Goal: Information Seeking & Learning: Check status

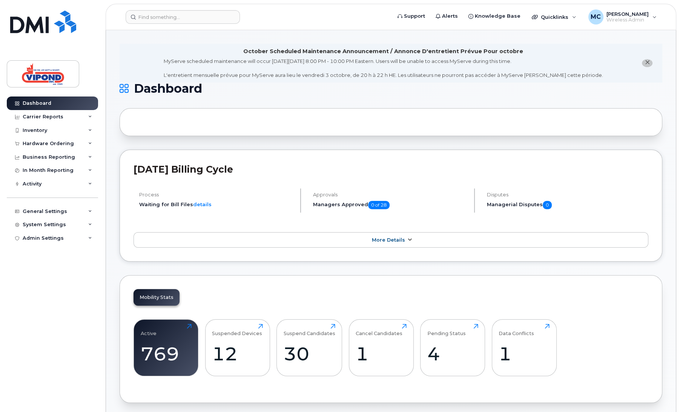
click at [386, 242] on span "More Details" at bounding box center [388, 240] width 33 height 6
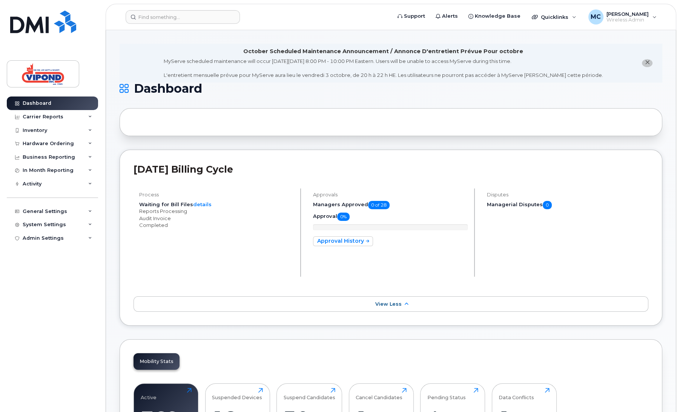
scroll to position [4, 0]
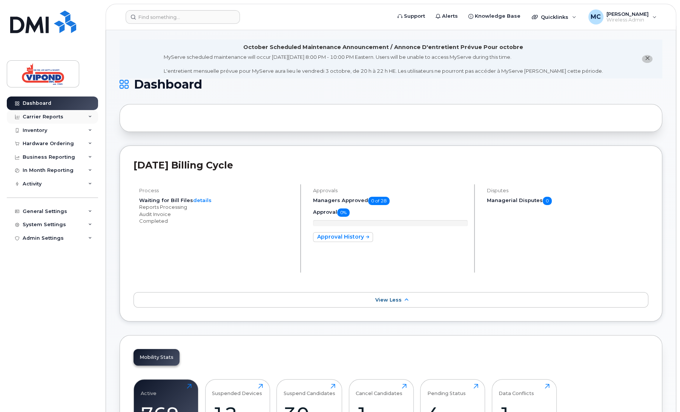
click at [51, 114] on div "Carrier Reports" at bounding box center [43, 117] width 41 height 6
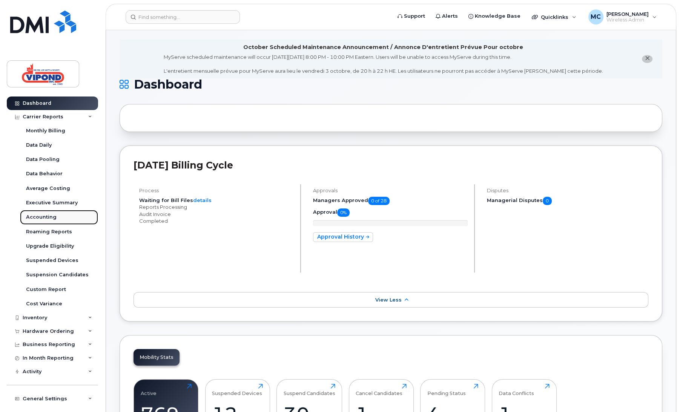
click at [44, 217] on div "Accounting" at bounding box center [41, 217] width 31 height 7
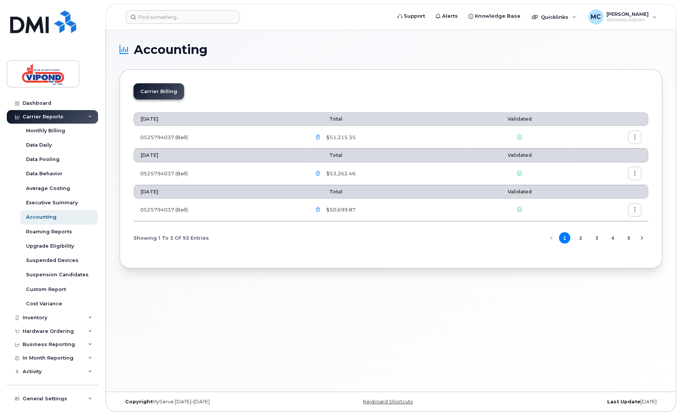
click at [579, 238] on button "2" at bounding box center [580, 237] width 11 height 11
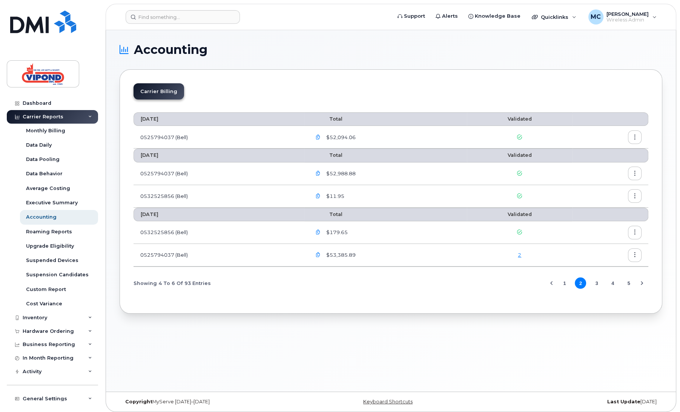
click at [596, 282] on button "3" at bounding box center [596, 283] width 11 height 11
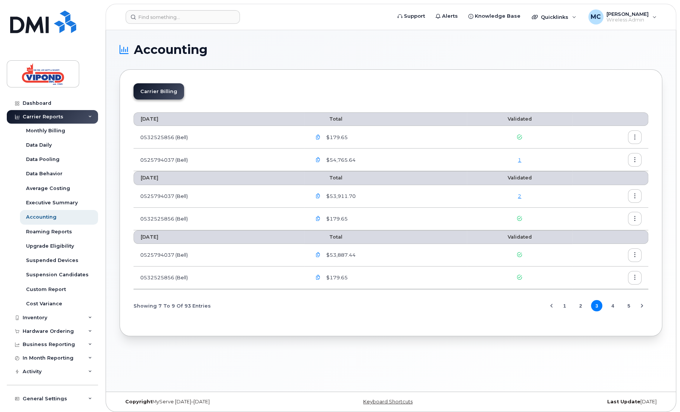
click at [332, 323] on div "Carrier Billing March 2025 Total Validated 0532525856 (Bell) $179.65 0525794037…" at bounding box center [391, 202] width 543 height 267
click at [34, 304] on div "Cost Variance" at bounding box center [44, 304] width 36 height 7
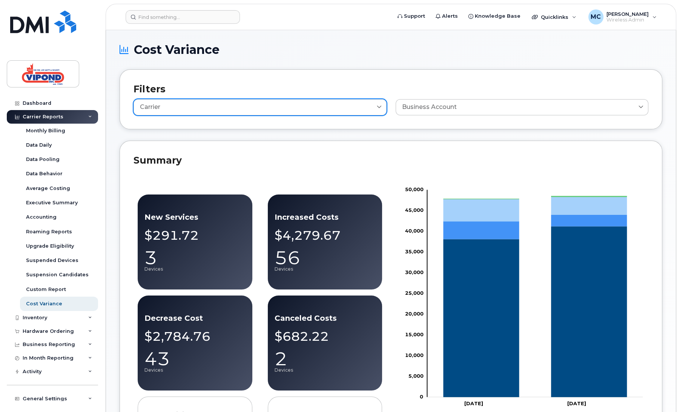
click at [240, 106] on div "Carrier" at bounding box center [260, 107] width 240 height 8
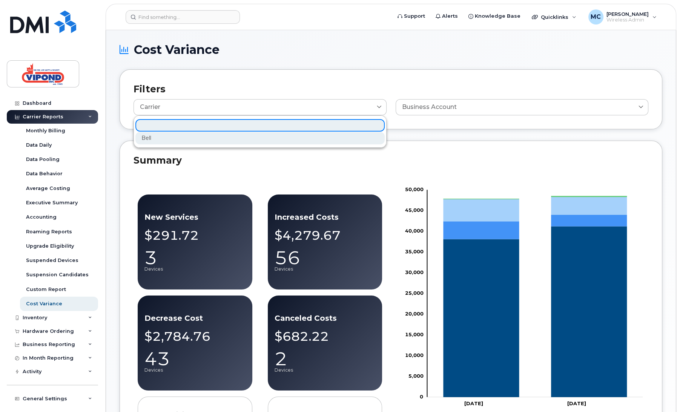
click at [237, 138] on div "Bell" at bounding box center [259, 138] width 249 height 12
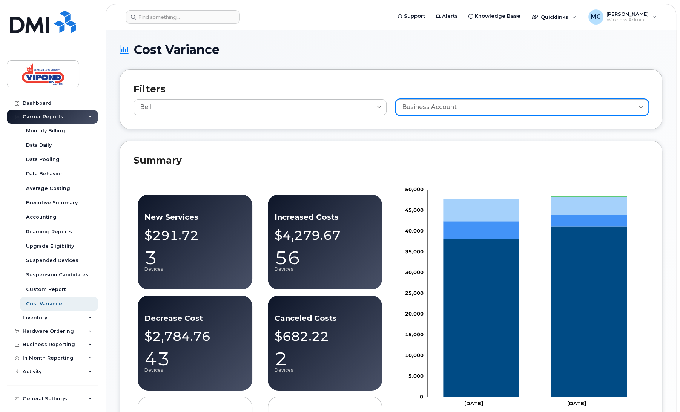
click at [504, 101] on link "Business Account" at bounding box center [522, 107] width 253 height 16
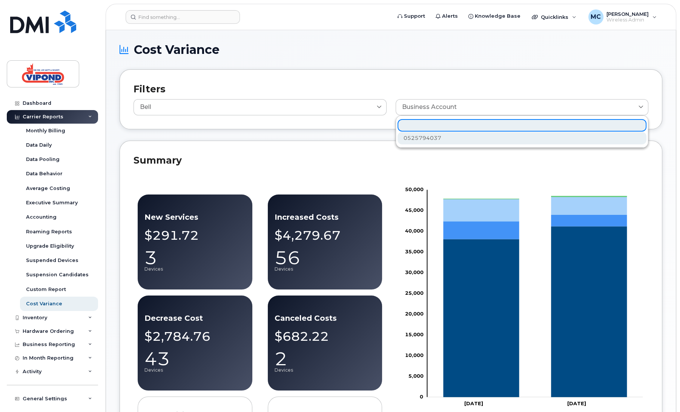
click at [456, 136] on div "0525794037" at bounding box center [522, 138] width 249 height 12
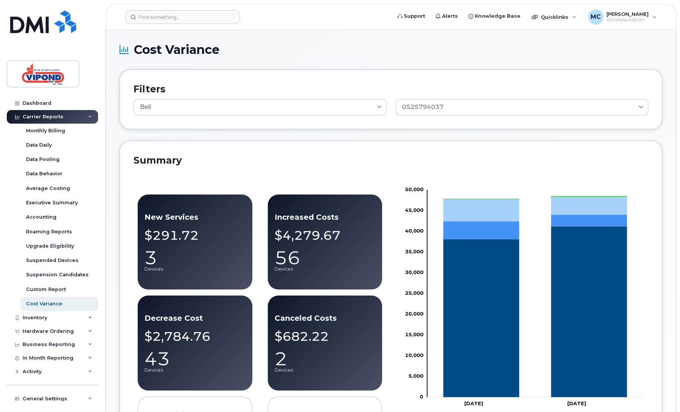
click at [383, 149] on div "Summary New Services $291.72 3 Devices Decrease Cost $2,784.76 43 Devices Accou…" at bounding box center [391, 305] width 543 height 329
click at [49, 342] on div "Business Reporting" at bounding box center [49, 345] width 52 height 6
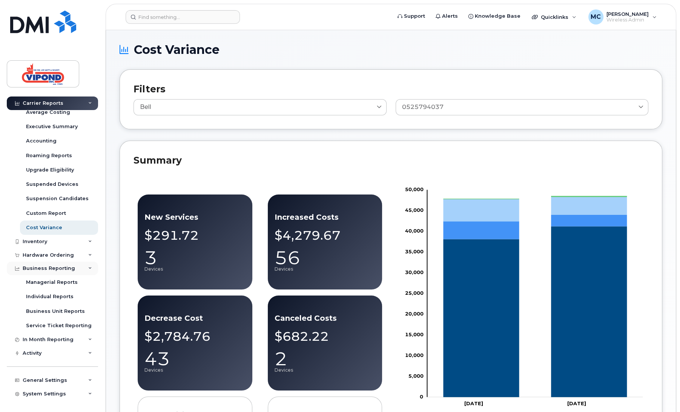
scroll to position [86, 0]
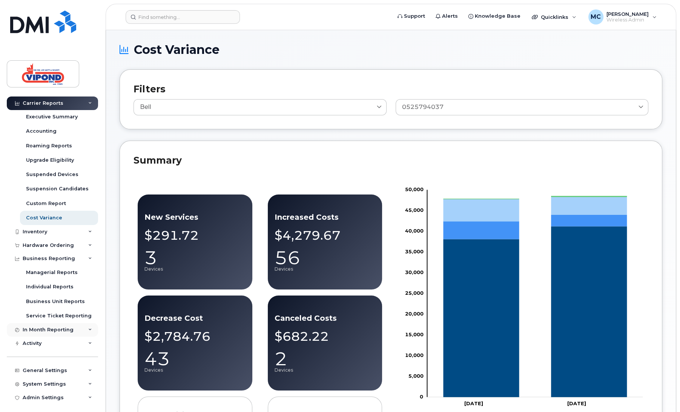
click at [34, 330] on div "In Month Reporting" at bounding box center [48, 330] width 51 height 6
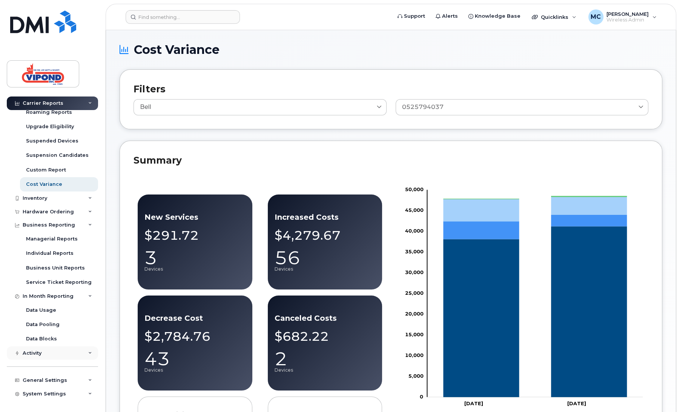
click at [31, 353] on div "Activity" at bounding box center [32, 353] width 19 height 6
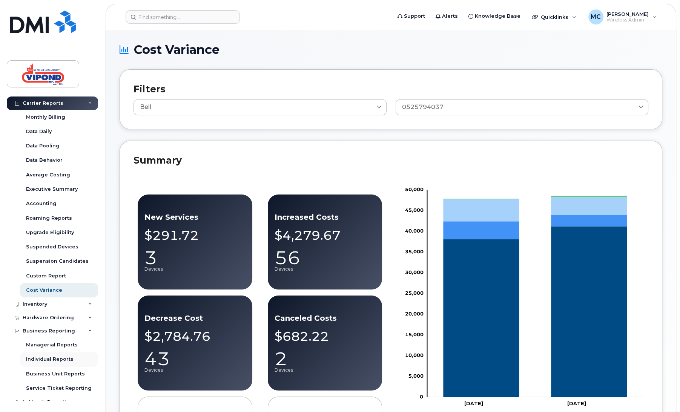
scroll to position [0, 0]
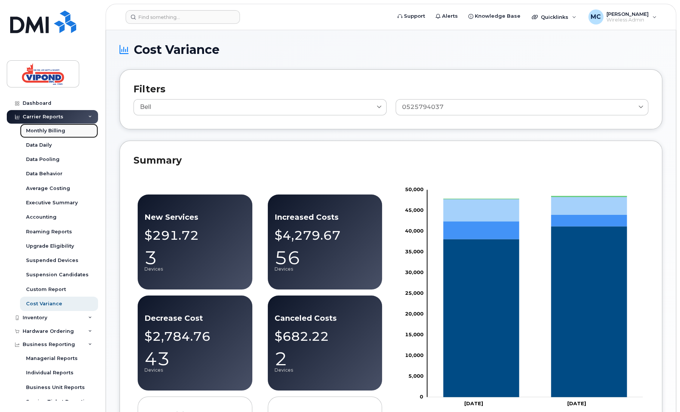
click at [39, 133] on div "Monthly Billing" at bounding box center [45, 130] width 39 height 7
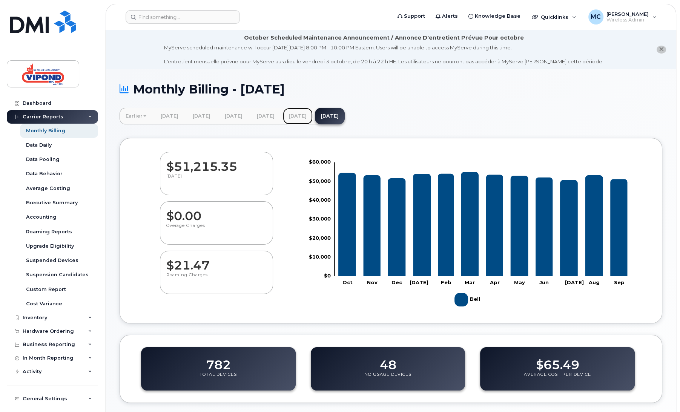
click at [313, 116] on link "[DATE]" at bounding box center [298, 116] width 30 height 17
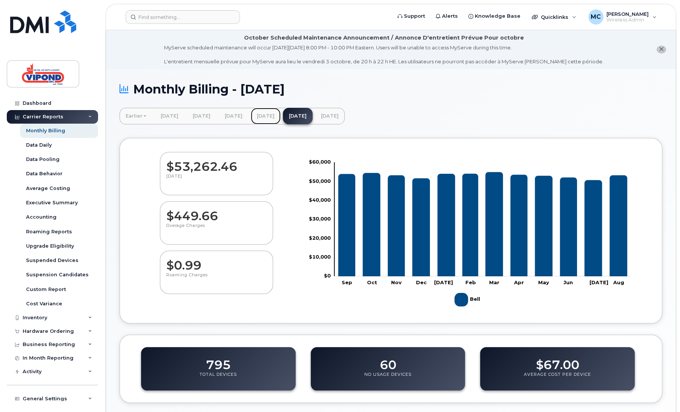
click at [281, 116] on link "[DATE]" at bounding box center [266, 116] width 30 height 17
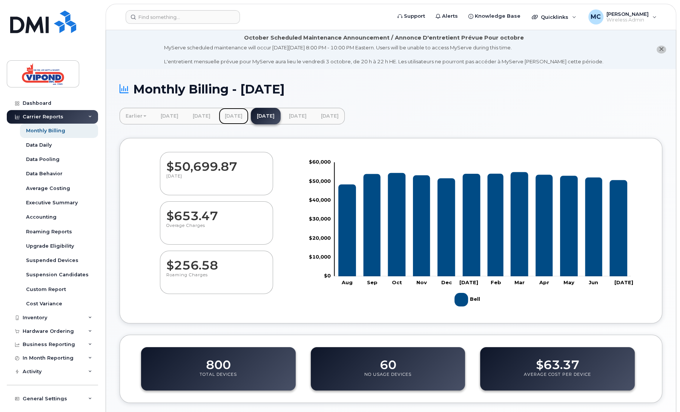
click at [249, 117] on link "[DATE]" at bounding box center [234, 116] width 30 height 17
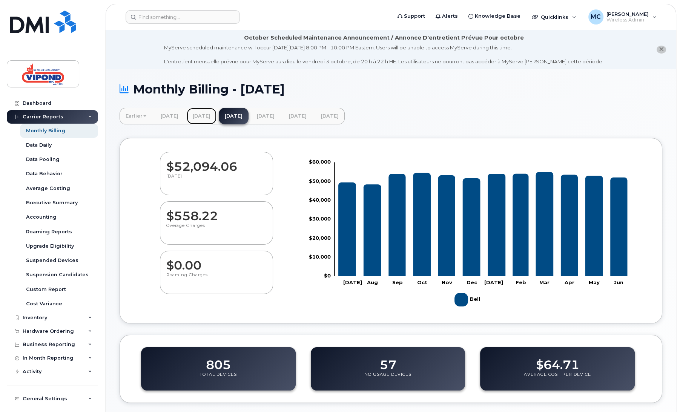
click at [217, 112] on link "[DATE]" at bounding box center [202, 116] width 30 height 17
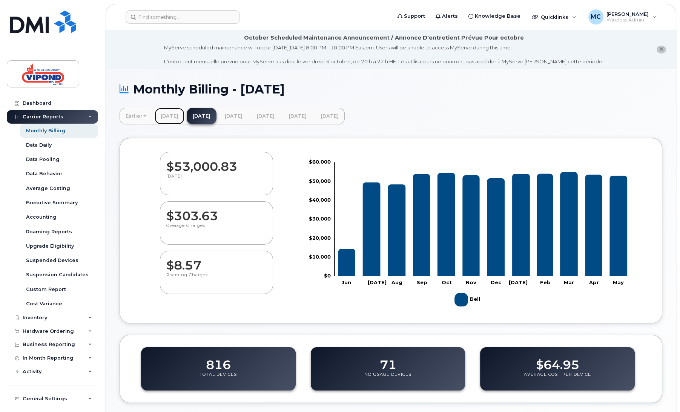
click at [170, 116] on link "[DATE]" at bounding box center [170, 116] width 30 height 17
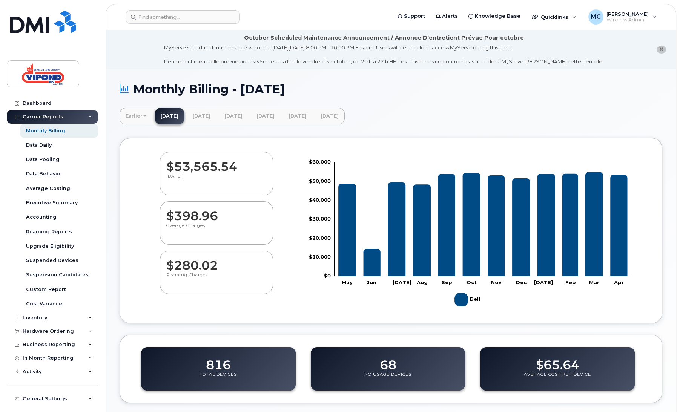
click at [134, 115] on link "Earlier" at bounding box center [136, 116] width 33 height 17
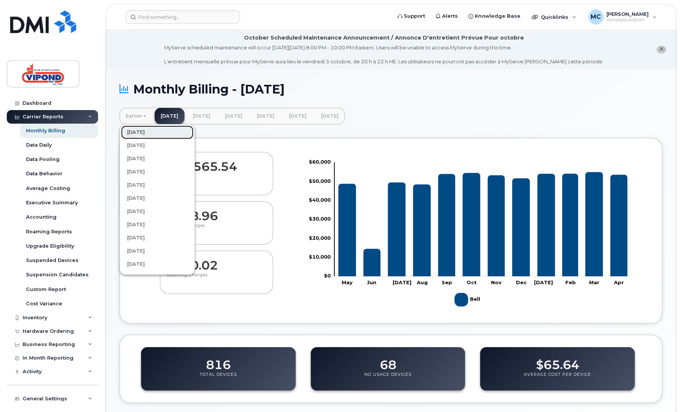
click at [135, 132] on link "[DATE]" at bounding box center [157, 133] width 72 height 14
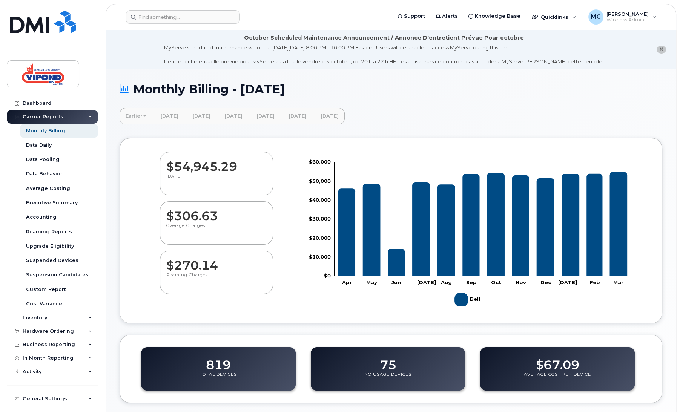
click at [133, 115] on link "Earlier" at bounding box center [136, 116] width 33 height 17
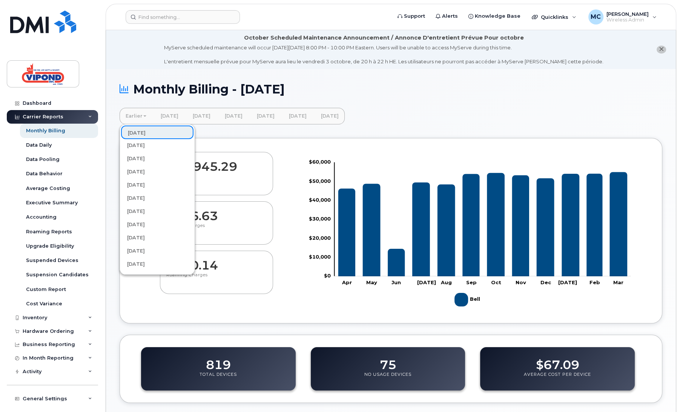
click at [133, 115] on link "Earlier" at bounding box center [136, 116] width 33 height 17
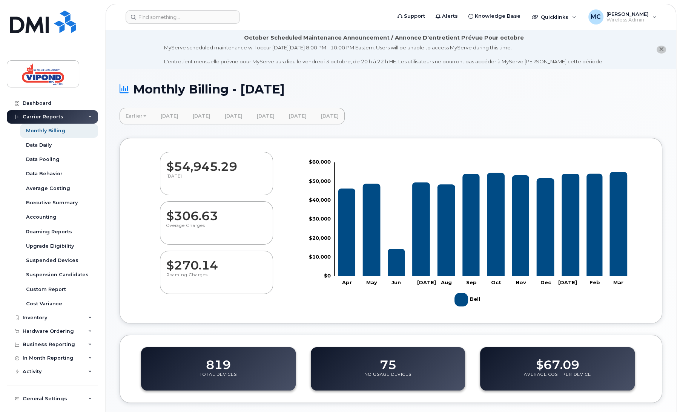
click at [134, 115] on link "Earlier" at bounding box center [136, 116] width 33 height 17
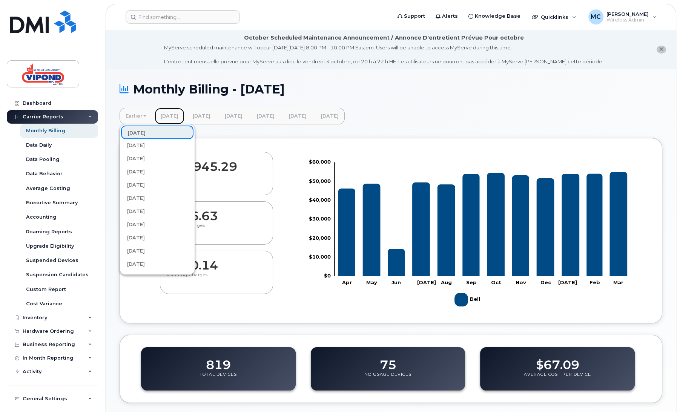
click at [184, 118] on link "[DATE]" at bounding box center [170, 116] width 30 height 17
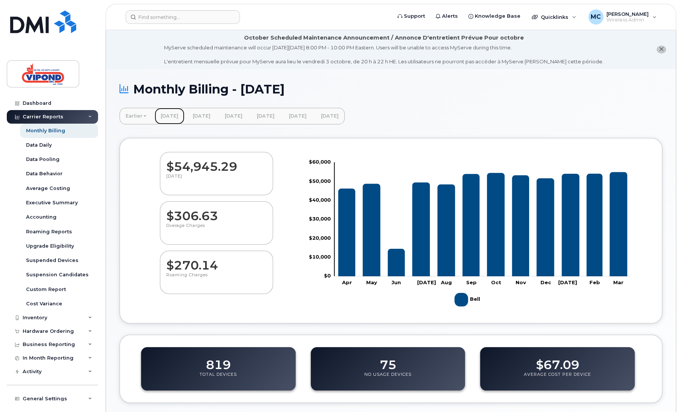
click at [173, 114] on link "[DATE]" at bounding box center [170, 116] width 30 height 17
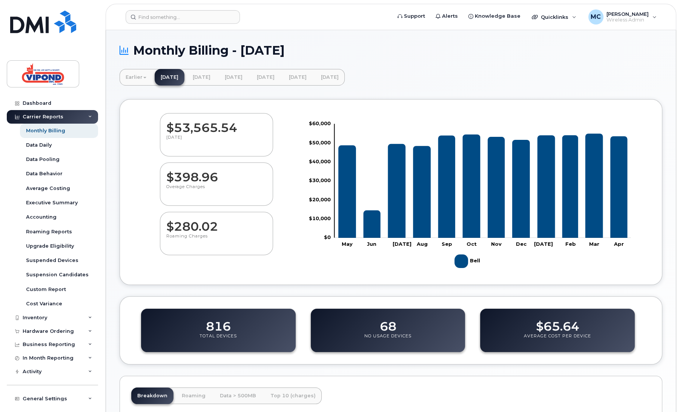
click at [132, 72] on link "Earlier" at bounding box center [136, 77] width 33 height 17
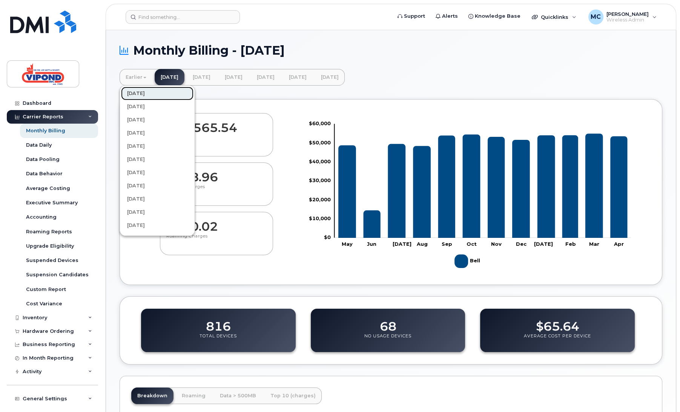
click at [141, 92] on link "[DATE]" at bounding box center [157, 94] width 72 height 14
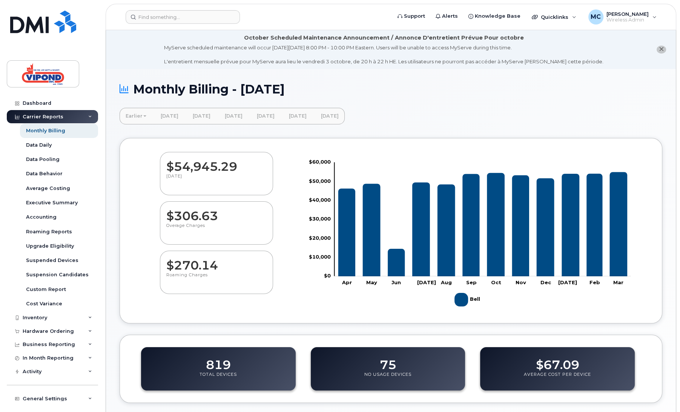
click at [122, 89] on icon at bounding box center [124, 89] width 9 height 13
click at [495, 118] on div "Earlier March 2025 February 2025 January 2025 December 2024 November 2024 Octob…" at bounding box center [391, 116] width 543 height 17
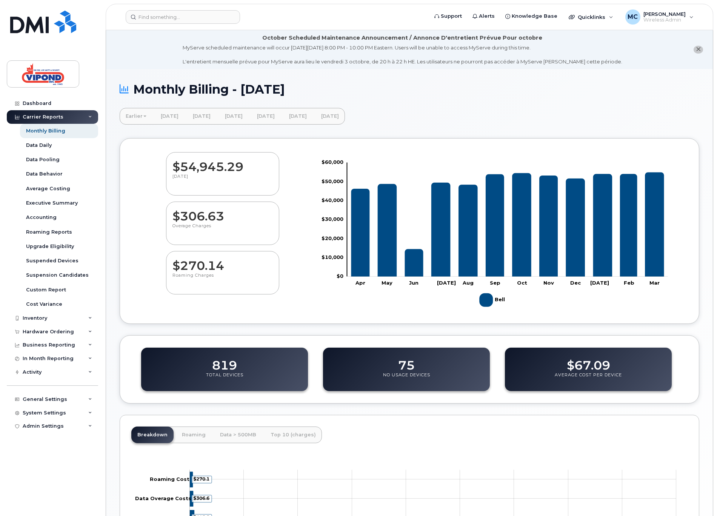
click at [134, 117] on link "Earlier" at bounding box center [136, 116] width 33 height 17
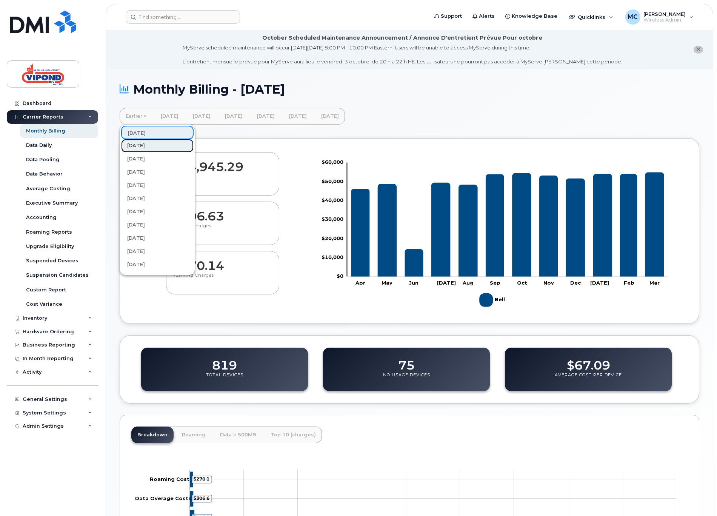
click at [139, 147] on link "[DATE]" at bounding box center [157, 146] width 72 height 14
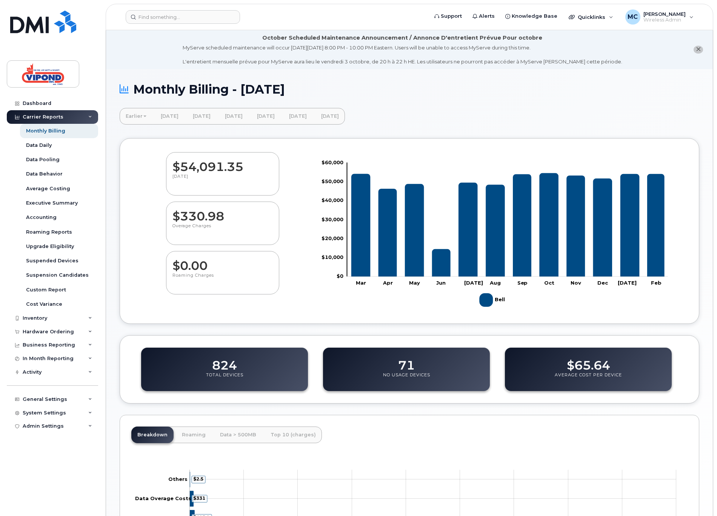
click at [126, 112] on link "Earlier" at bounding box center [136, 116] width 33 height 17
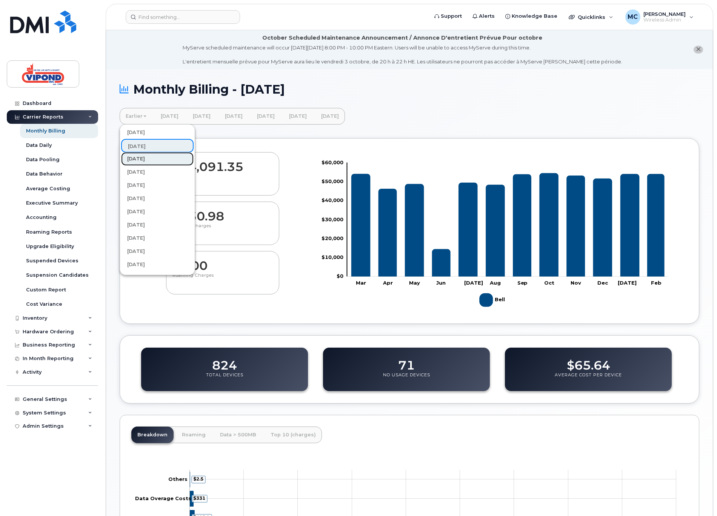
click at [142, 157] on link "[DATE]" at bounding box center [157, 159] width 72 height 14
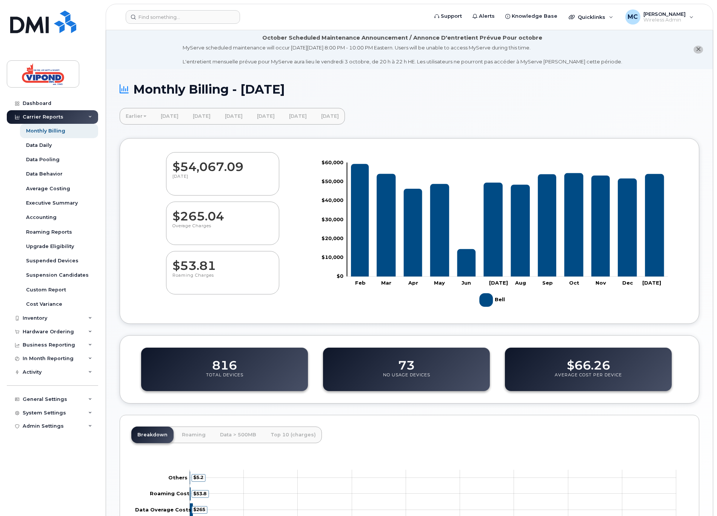
click at [132, 117] on link "Earlier" at bounding box center [136, 116] width 33 height 17
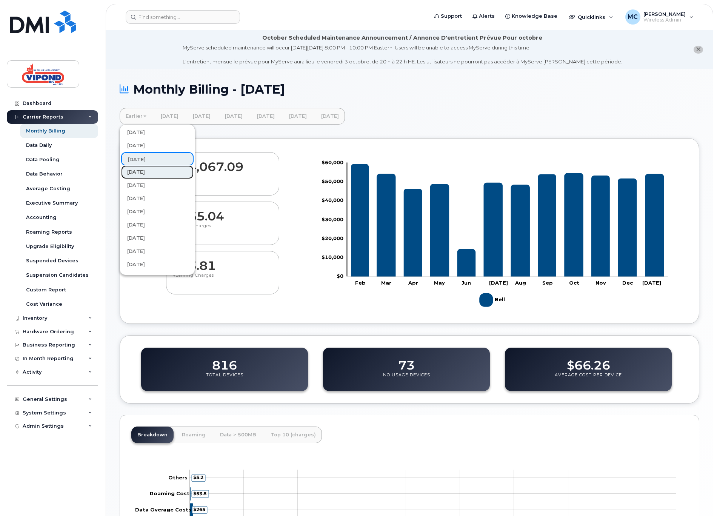
click at [147, 169] on link "[DATE]" at bounding box center [157, 172] width 72 height 14
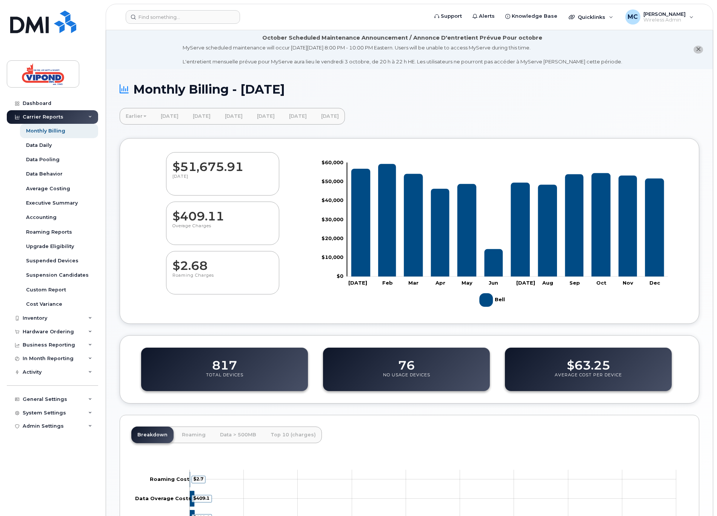
click at [127, 114] on link "Earlier" at bounding box center [136, 116] width 33 height 17
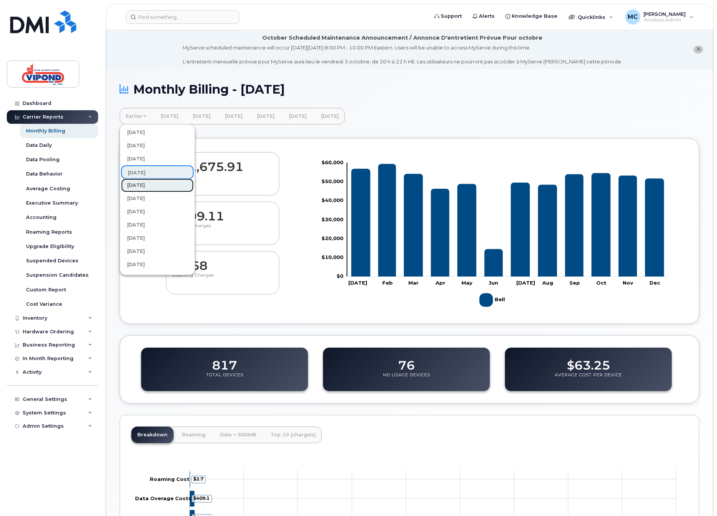
click at [142, 187] on link "[DATE]" at bounding box center [157, 185] width 72 height 14
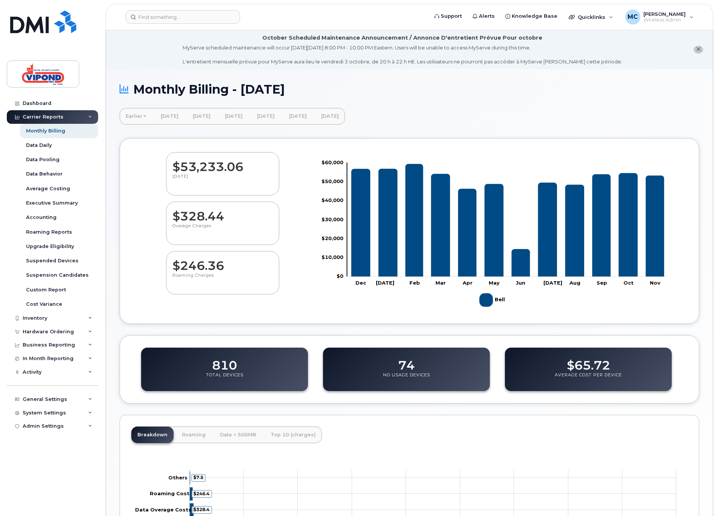
click at [137, 117] on link "Earlier" at bounding box center [136, 116] width 33 height 17
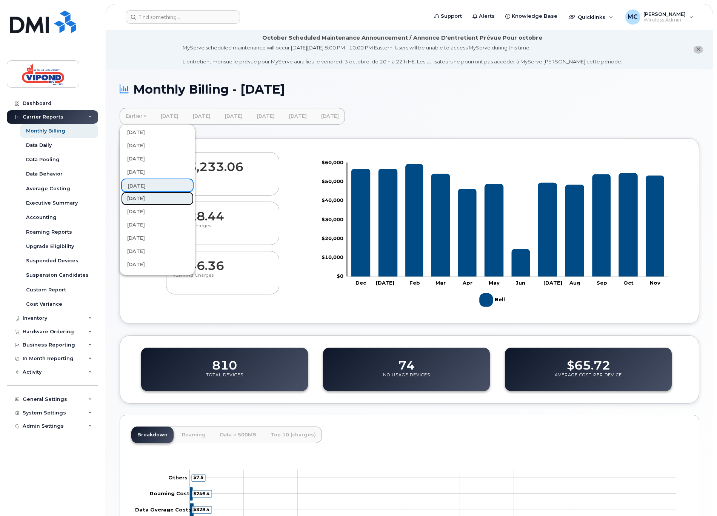
click at [150, 201] on link "[DATE]" at bounding box center [157, 199] width 72 height 14
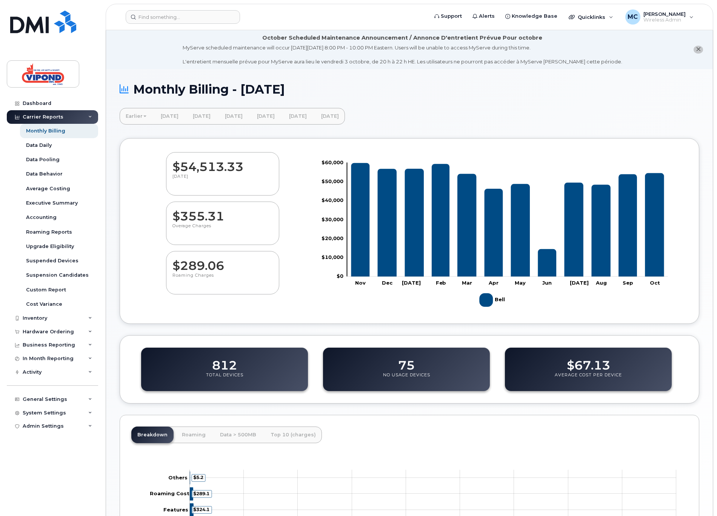
click at [140, 117] on link "Earlier" at bounding box center [136, 116] width 33 height 17
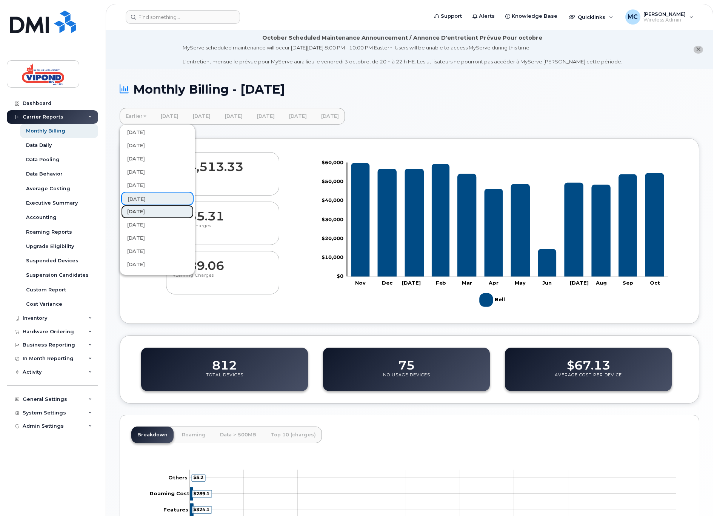
click at [148, 214] on link "[DATE]" at bounding box center [157, 212] width 72 height 14
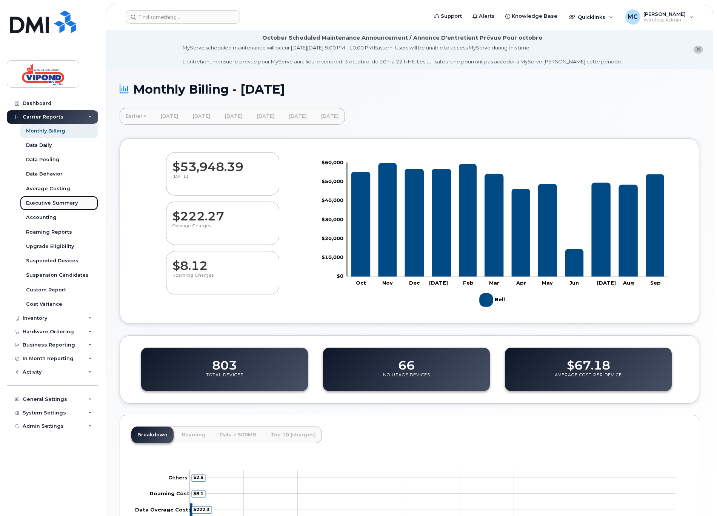
click at [56, 202] on div "Executive Summary" at bounding box center [52, 203] width 52 height 7
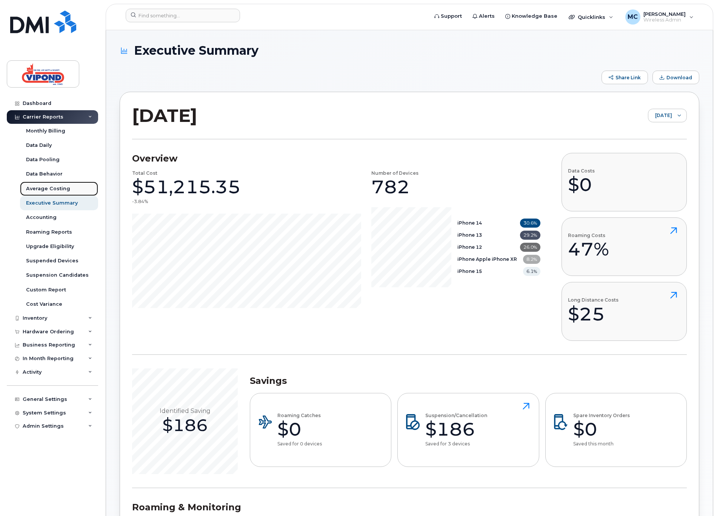
click at [37, 186] on div "Average Costing" at bounding box center [48, 188] width 44 height 7
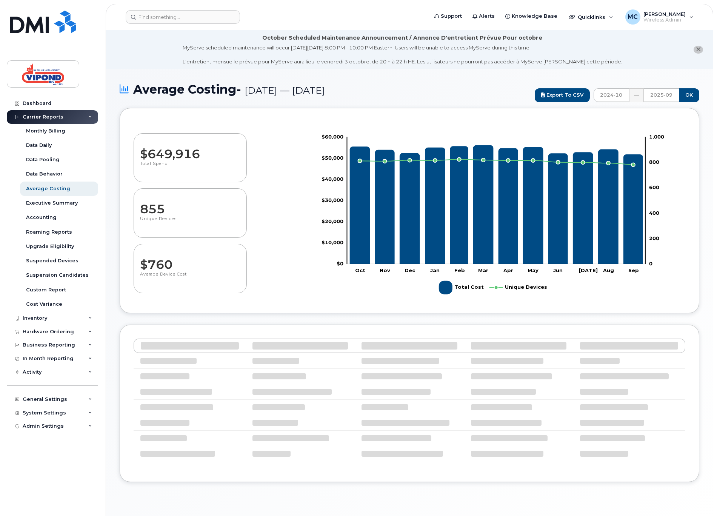
select select "100"
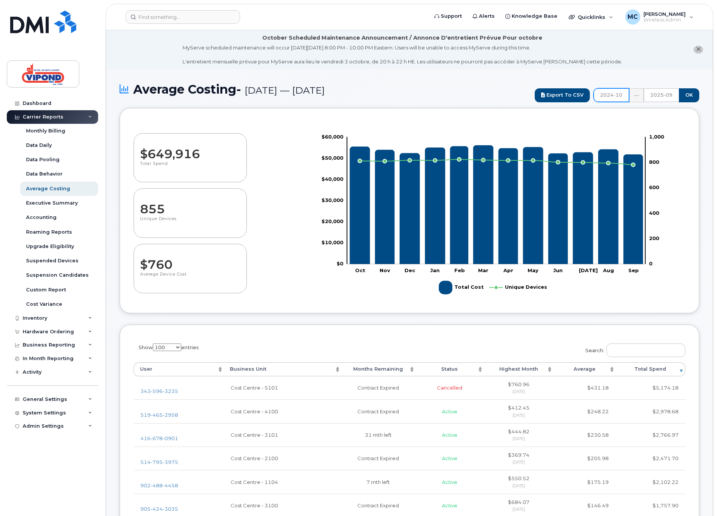
click at [611, 95] on input "2024-10" at bounding box center [610, 95] width 35 height 14
click at [555, 11] on th "«" at bounding box center [555, 10] width 11 height 11
click at [559, 71] on span "Sep" at bounding box center [560, 73] width 17 height 20
type input "2022-09"
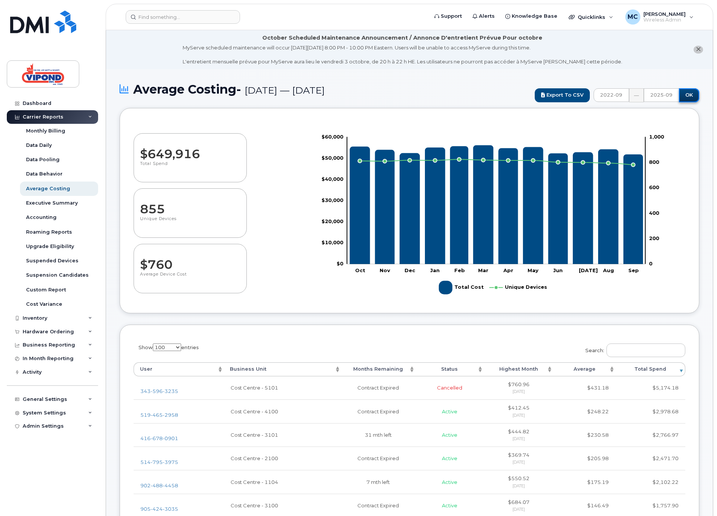
click at [690, 96] on input "OK" at bounding box center [689, 95] width 20 height 14
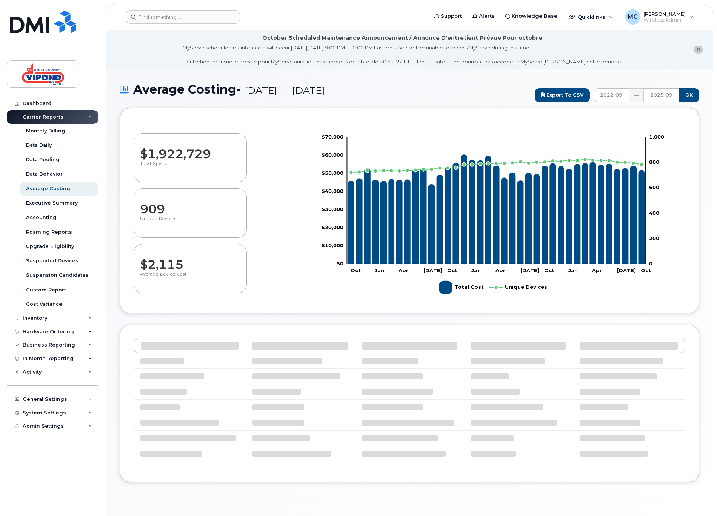
select select "100"
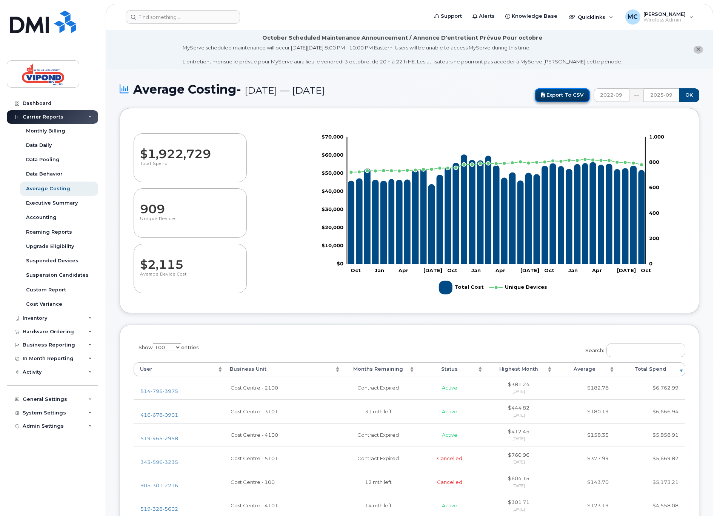
click at [559, 94] on link "Export to CSV" at bounding box center [561, 95] width 55 height 14
click at [34, 215] on div "Accounting" at bounding box center [41, 217] width 31 height 7
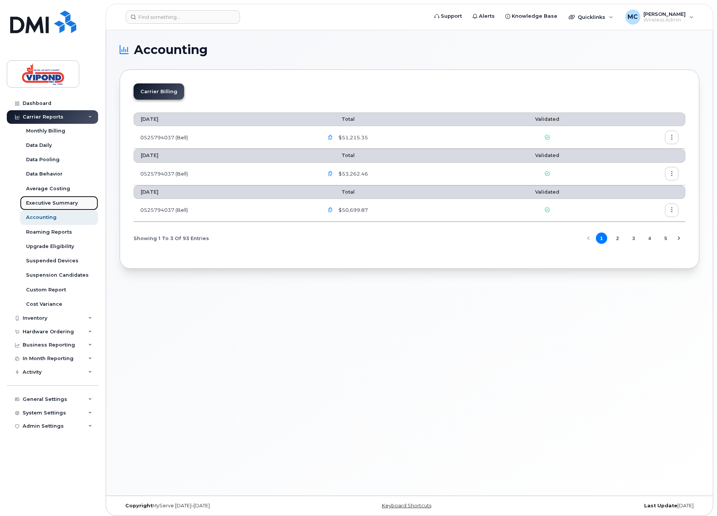
click at [46, 200] on div "Executive Summary" at bounding box center [52, 203] width 52 height 7
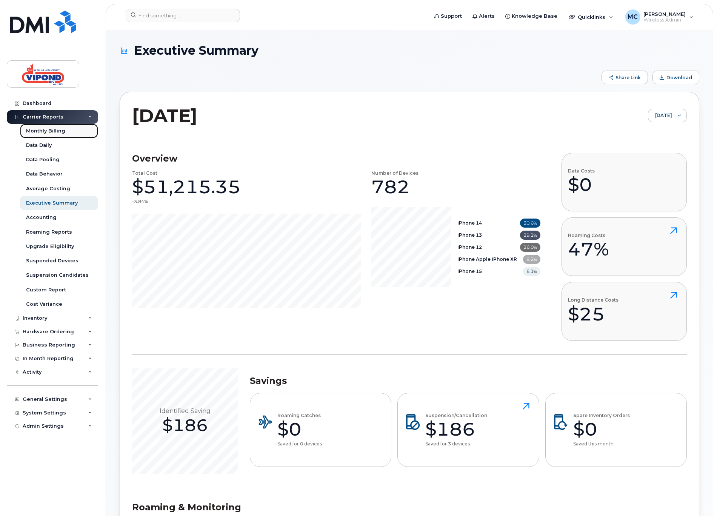
click at [49, 131] on div "Monthly Billing" at bounding box center [45, 130] width 39 height 7
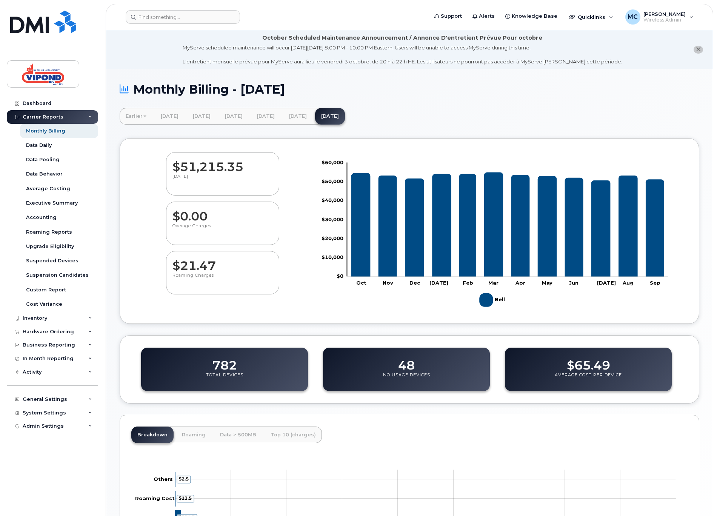
click at [474, 80] on div "Monthly Billing - [DATE] Earlier [DATE] [DATE] [DATE] [DATE] [DATE] [DATE] [DAT…" at bounding box center [409, 337] width 607 height 536
click at [132, 117] on link "Earlier" at bounding box center [136, 116] width 33 height 17
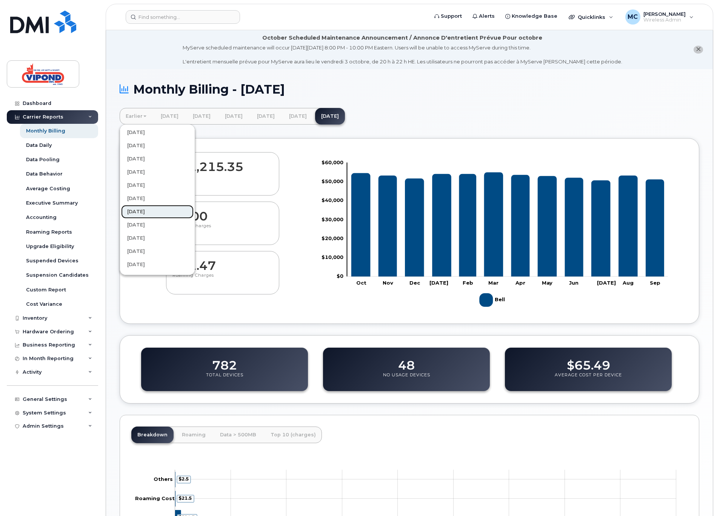
click at [162, 212] on link "[DATE]" at bounding box center [157, 212] width 72 height 14
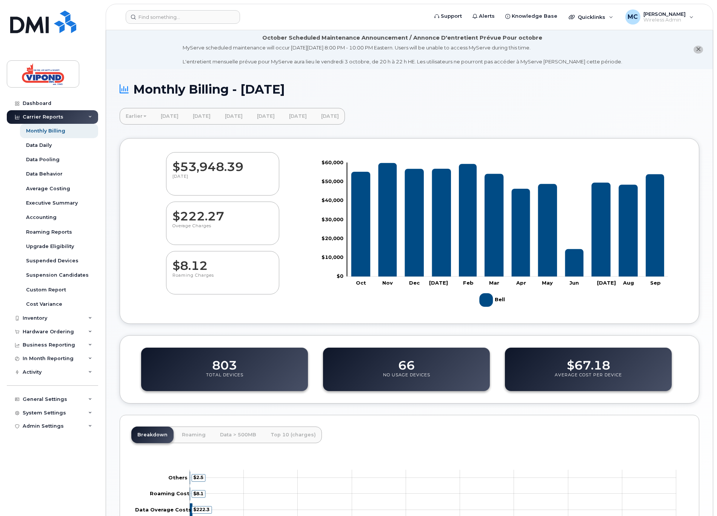
click at [129, 112] on link "Earlier" at bounding box center [136, 116] width 33 height 17
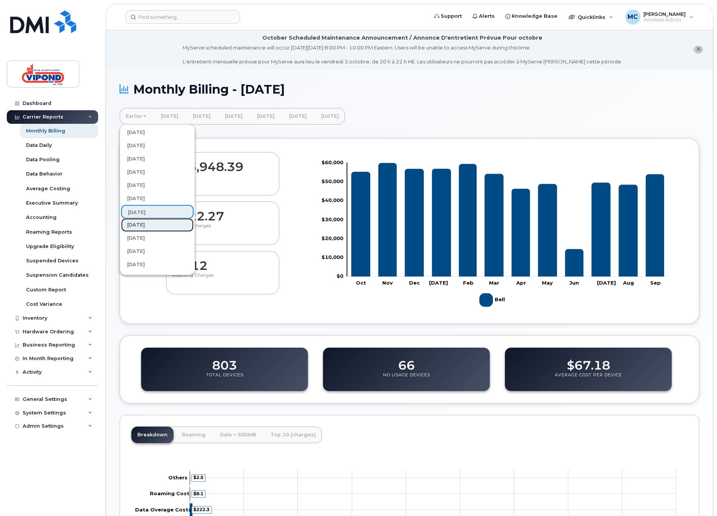
click at [143, 226] on link "[DATE]" at bounding box center [157, 225] width 72 height 14
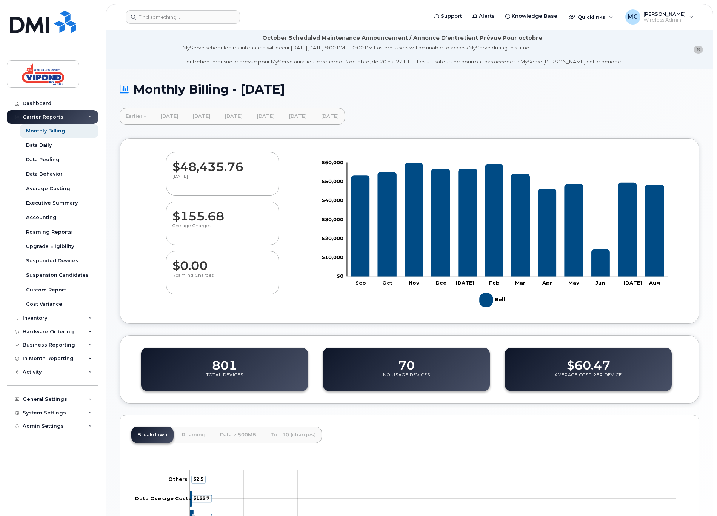
click at [138, 117] on link "Earlier" at bounding box center [136, 116] width 33 height 17
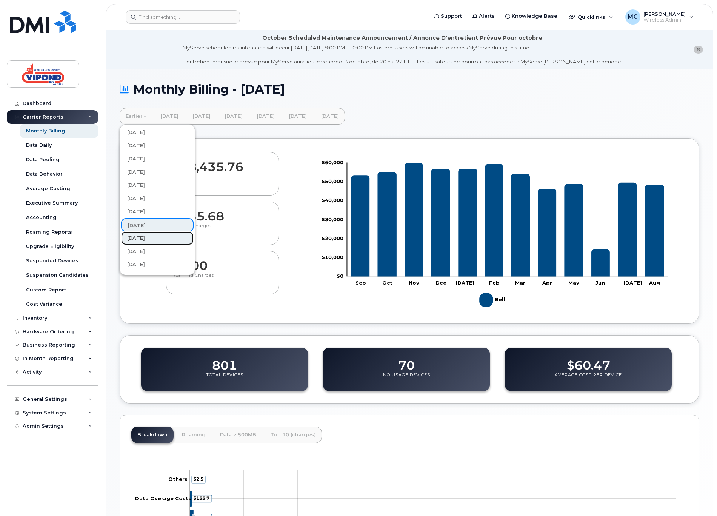
click at [143, 243] on link "[DATE]" at bounding box center [157, 238] width 72 height 14
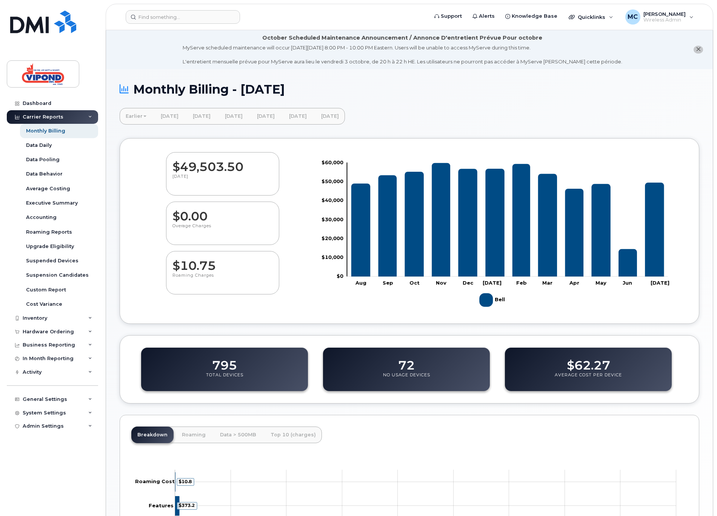
click at [130, 115] on link "Earlier" at bounding box center [136, 116] width 33 height 17
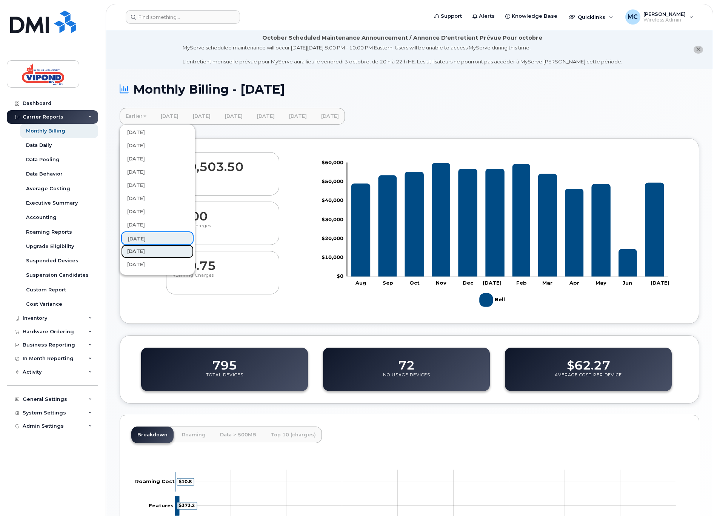
click at [148, 251] on link "[DATE]" at bounding box center [157, 251] width 72 height 14
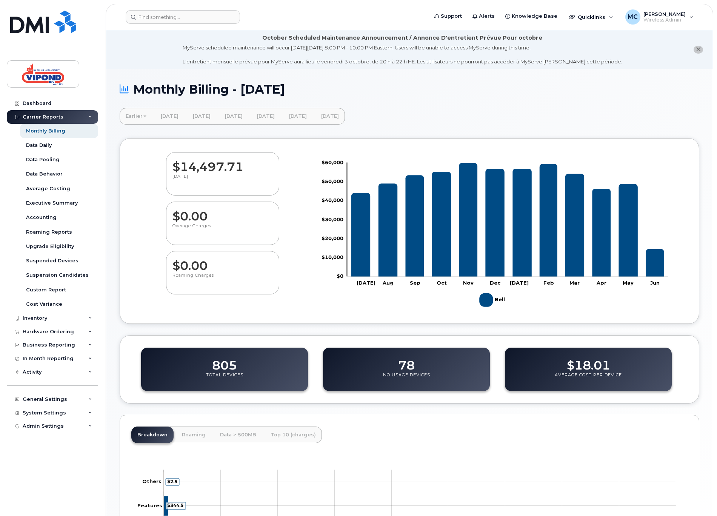
click at [129, 117] on link "Earlier" at bounding box center [136, 116] width 33 height 17
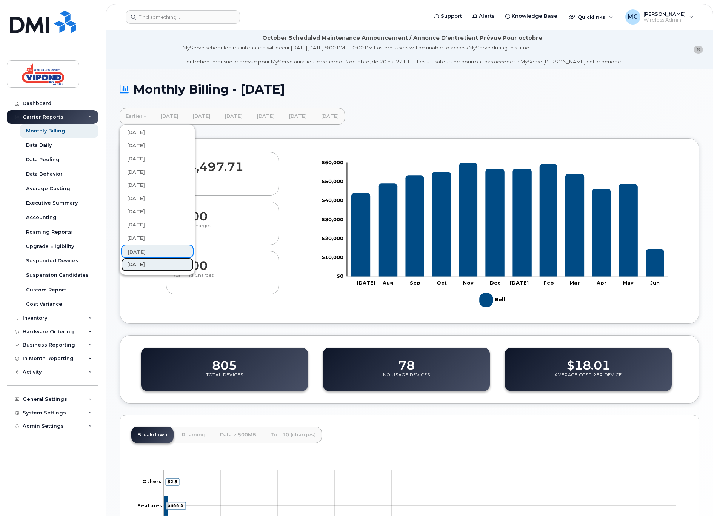
click at [139, 262] on link "[DATE]" at bounding box center [157, 265] width 72 height 14
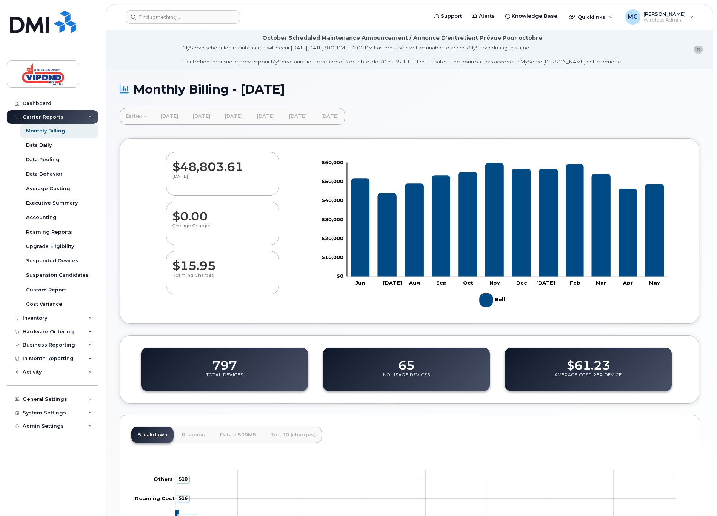
click at [135, 115] on link "Earlier" at bounding box center [136, 116] width 33 height 17
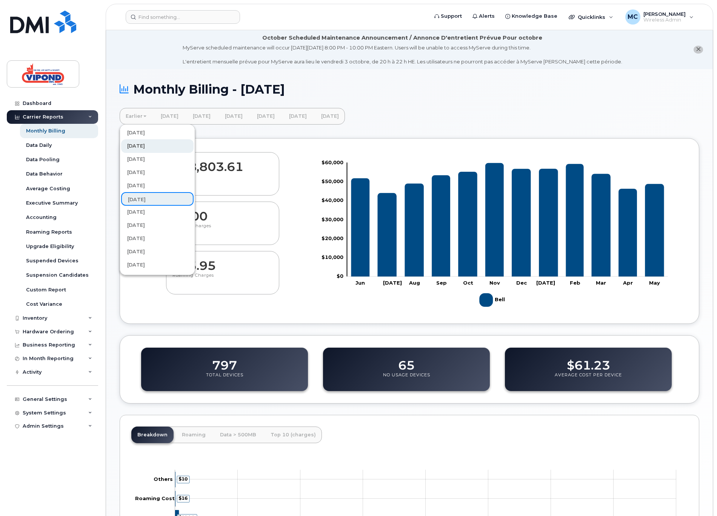
scroll to position [70, 0]
click at [147, 209] on link "[DATE]" at bounding box center [157, 208] width 72 height 14
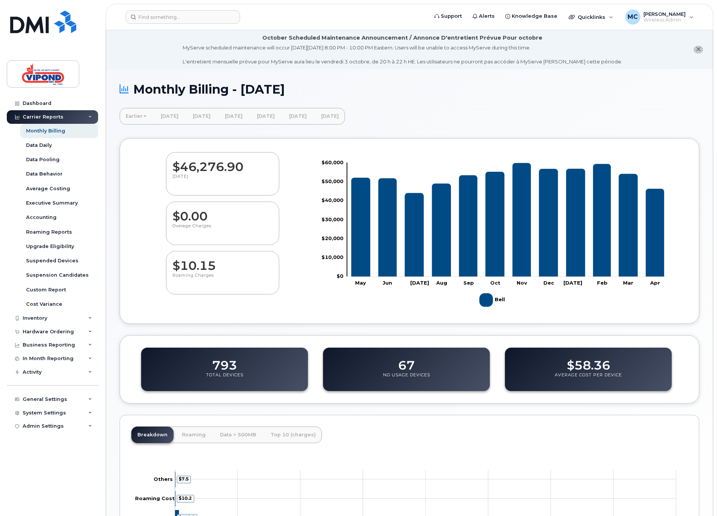
click at [134, 117] on link "Earlier" at bounding box center [136, 116] width 33 height 17
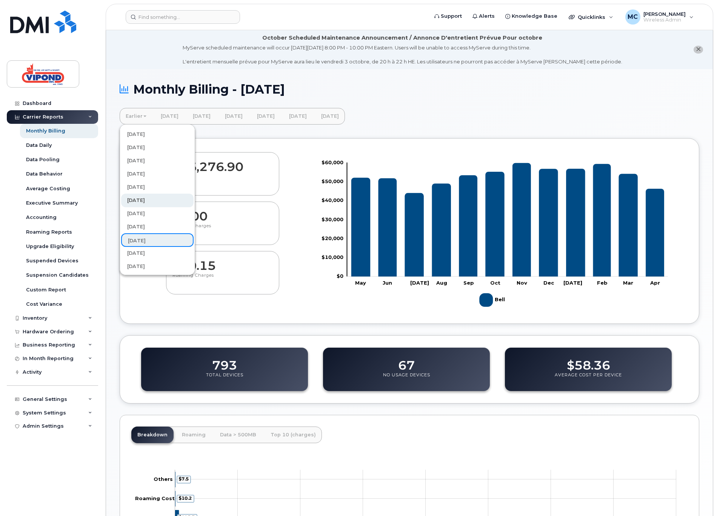
scroll to position [69, 0]
click at [146, 223] on link "[DATE]" at bounding box center [157, 222] width 72 height 14
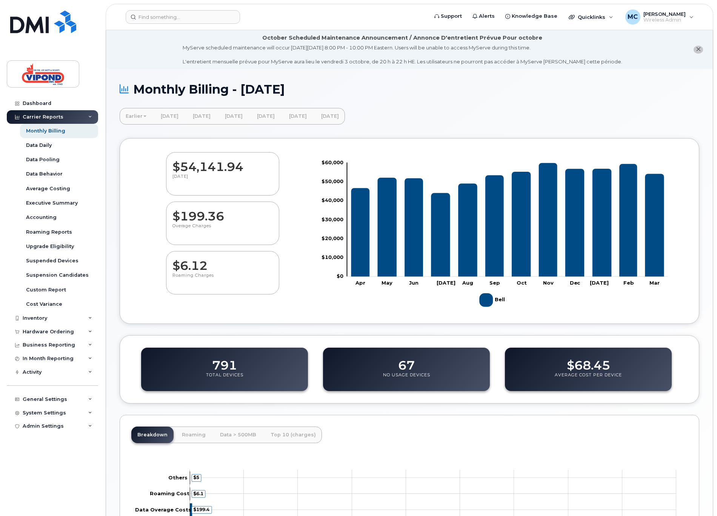
click at [134, 116] on link "Earlier" at bounding box center [136, 116] width 33 height 17
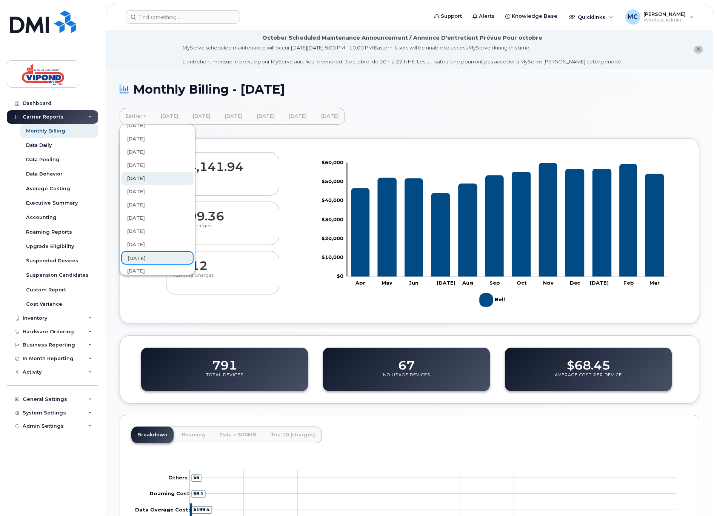
scroll to position [102, 0]
click at [156, 200] on link "[DATE]" at bounding box center [157, 202] width 72 height 14
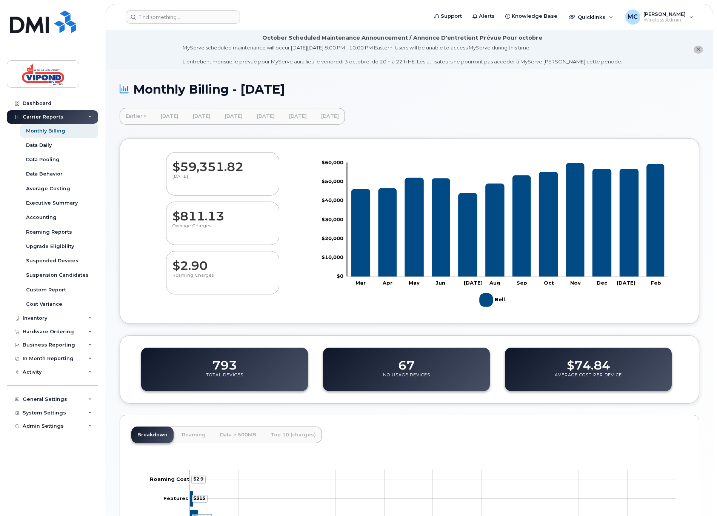
click at [137, 116] on link "Earlier" at bounding box center [136, 116] width 33 height 17
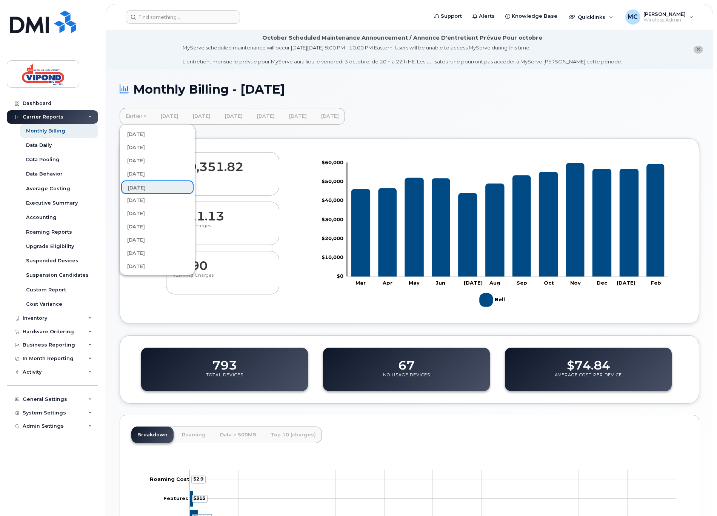
scroll to position [117, 0]
click at [161, 199] on link "[DATE]" at bounding box center [157, 200] width 72 height 14
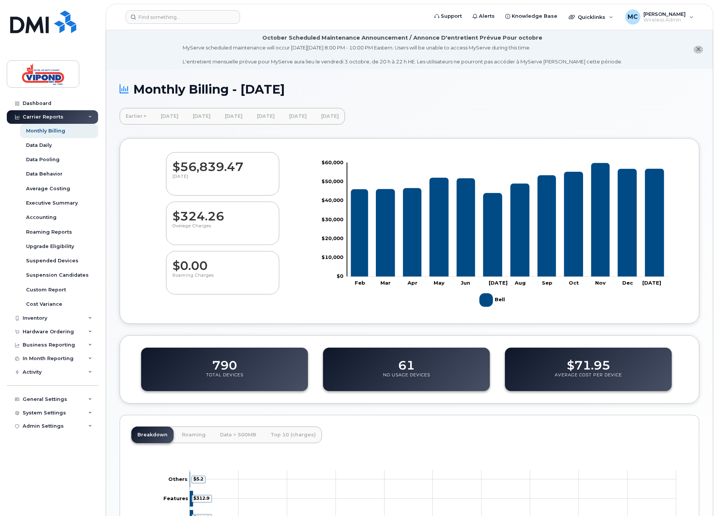
click at [132, 114] on link "Earlier" at bounding box center [136, 116] width 33 height 17
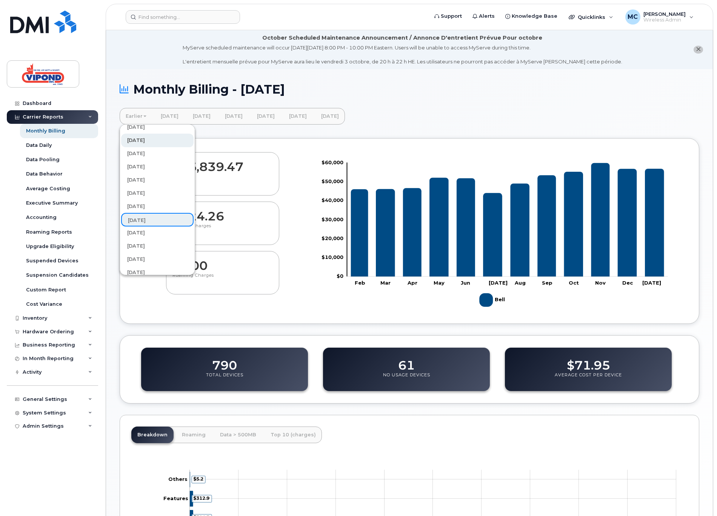
scroll to position [99, 0]
click at [146, 230] on link "[DATE]" at bounding box center [157, 231] width 72 height 14
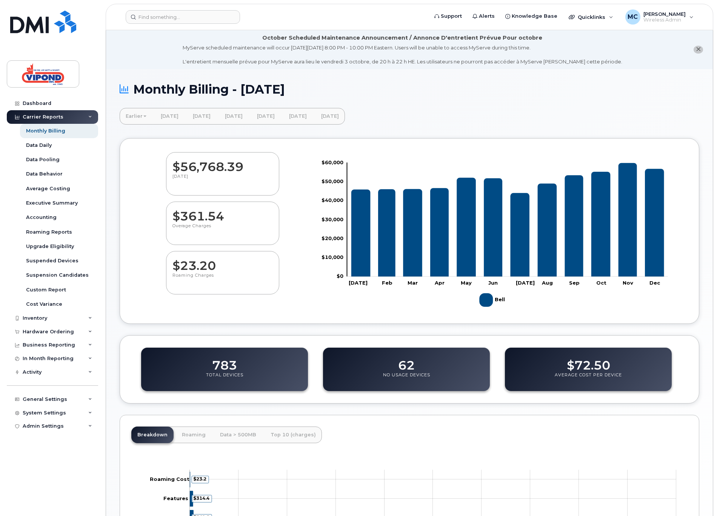
click at [136, 117] on link "Earlier" at bounding box center [136, 116] width 33 height 17
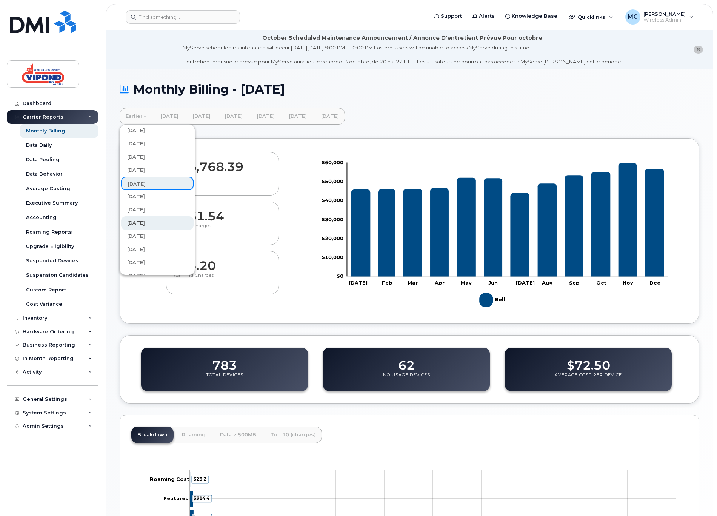
scroll to position [170, 0]
click at [146, 169] on link "[DATE]" at bounding box center [157, 173] width 72 height 14
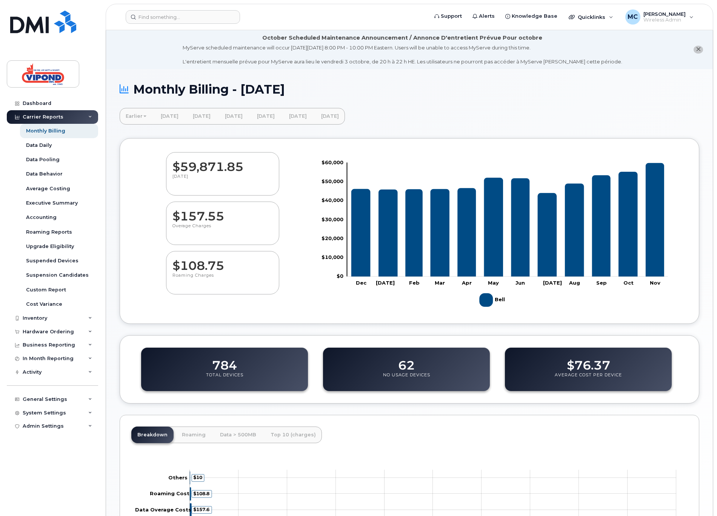
click at [135, 114] on link "Earlier" at bounding box center [136, 116] width 33 height 17
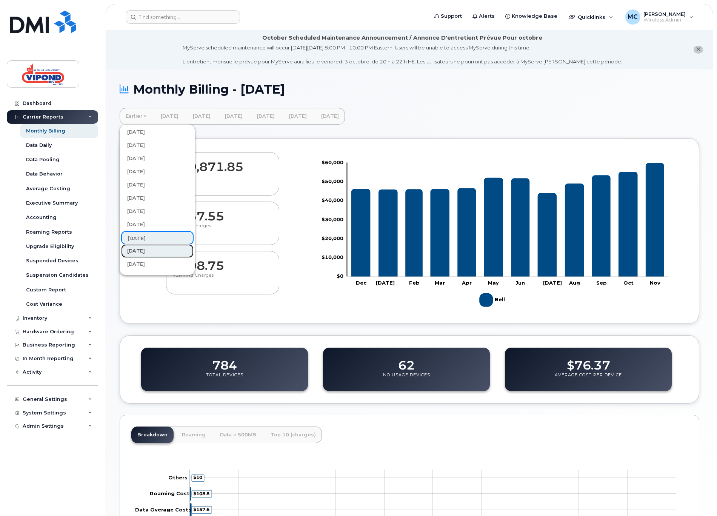
click at [152, 249] on link "[DATE]" at bounding box center [157, 251] width 72 height 14
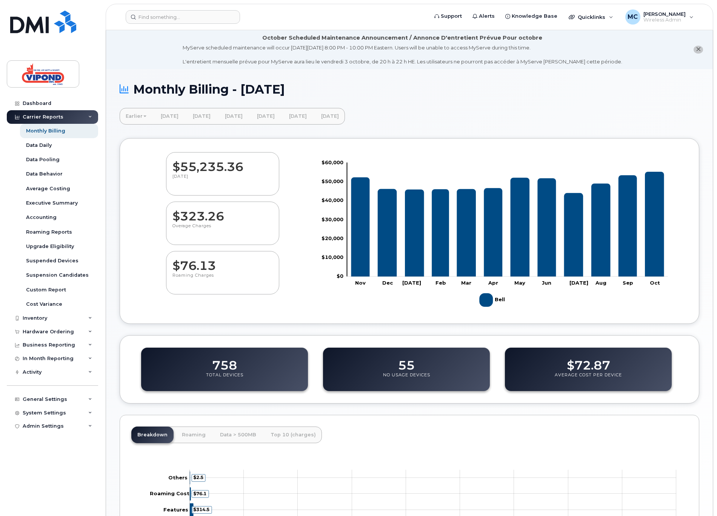
click at [137, 120] on link "Earlier" at bounding box center [136, 116] width 33 height 17
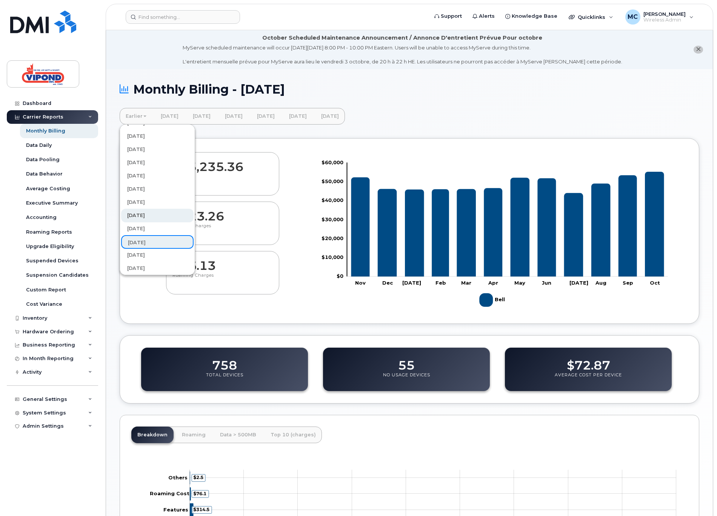
scroll to position [120, 0]
click at [147, 248] on link "[DATE]" at bounding box center [157, 250] width 72 height 14
